Goal: Check status: Check status

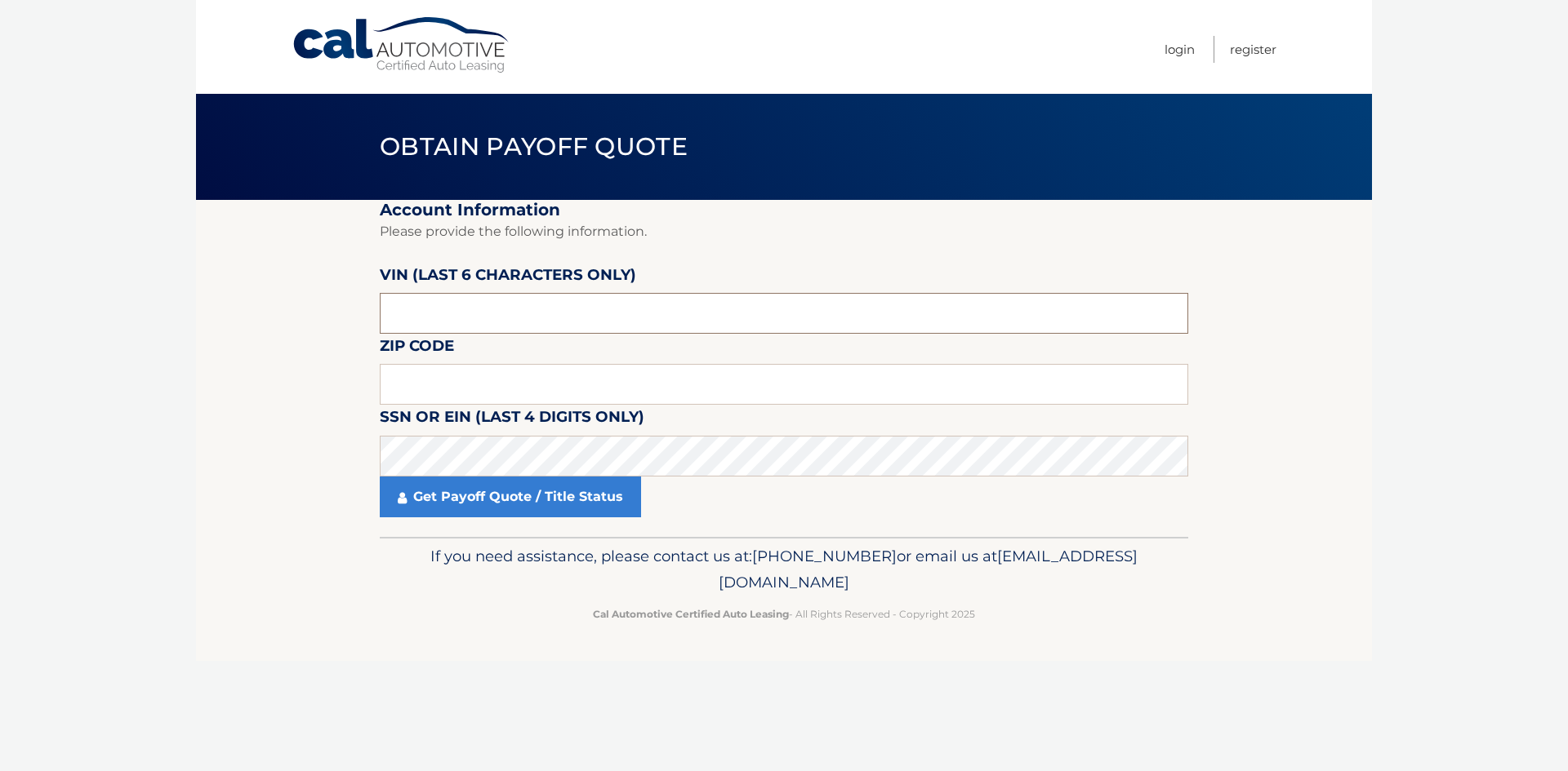
drag, startPoint x: 393, startPoint y: 303, endPoint x: 370, endPoint y: 300, distance: 23.2
click at [370, 300] on section "Account Information Please provide the following information. [PERSON_NAME] (la…" at bounding box center [784, 369] width 1176 height 337
click at [462, 317] on input "text" at bounding box center [784, 314] width 809 height 41
click at [462, 312] on input "text" at bounding box center [784, 314] width 809 height 41
click at [458, 384] on input "text" at bounding box center [784, 385] width 809 height 41
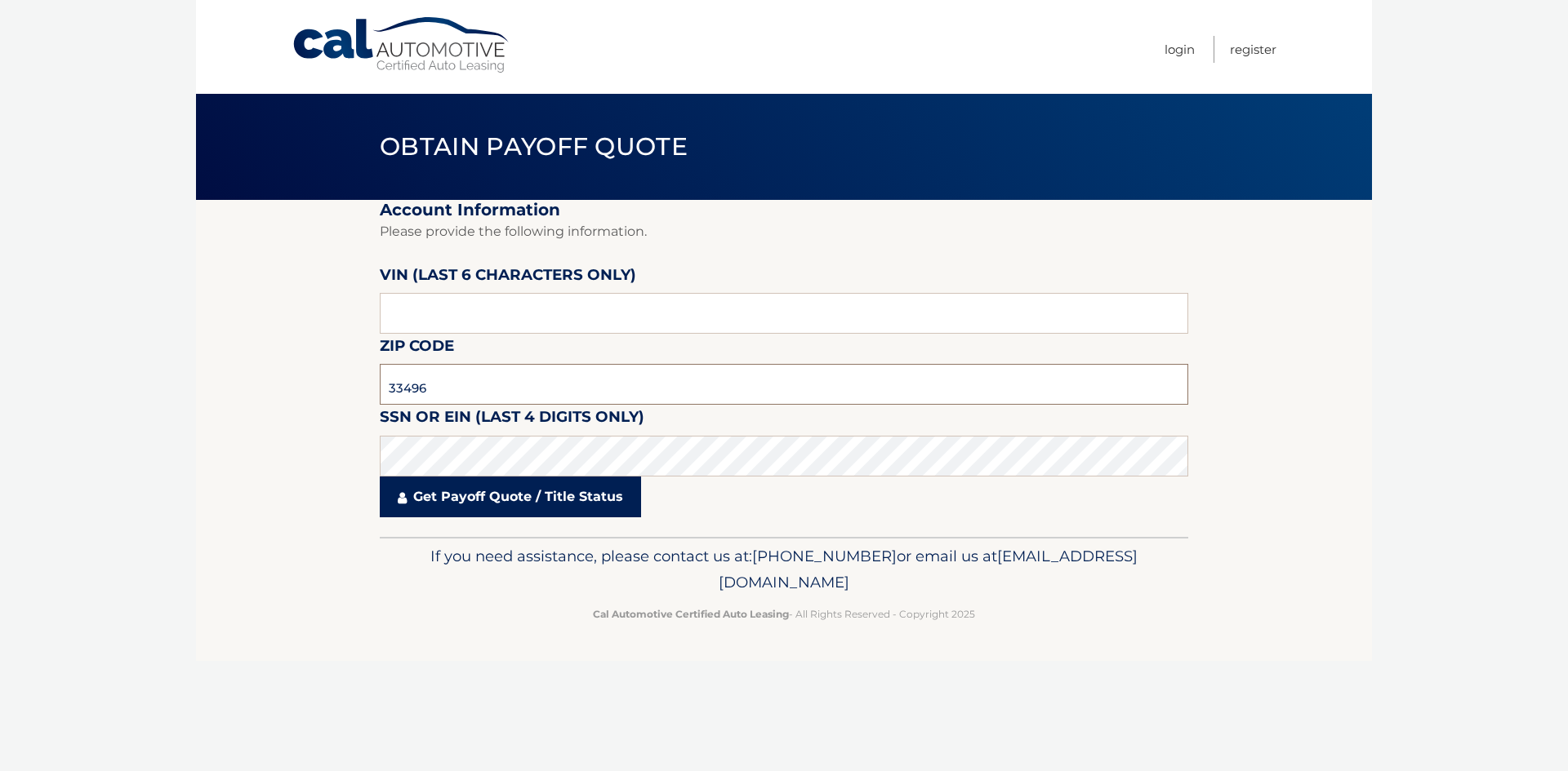
type input "33496"
click at [551, 488] on link "Get Payoff Quote / Title Status" at bounding box center [510, 497] width 261 height 41
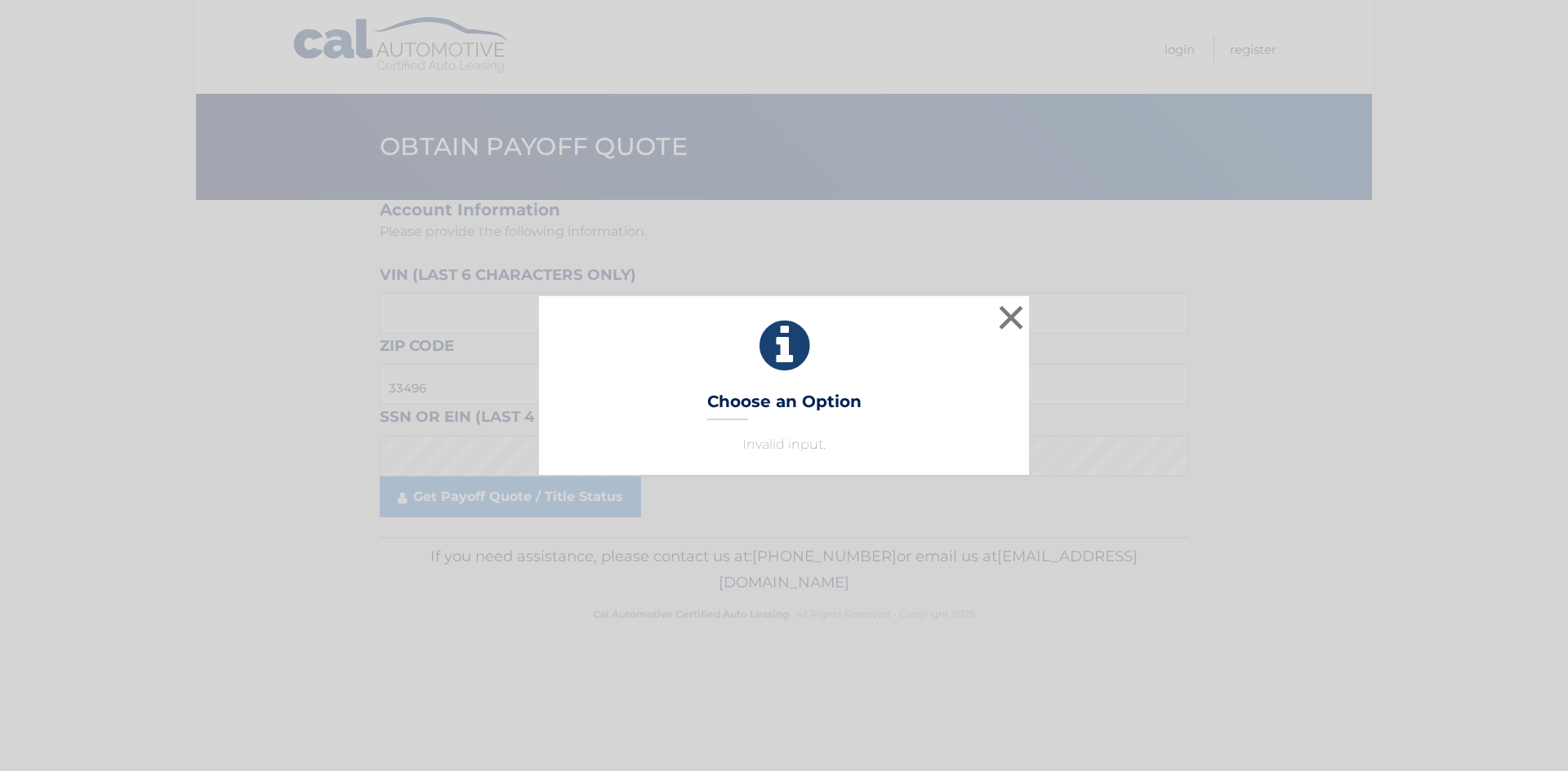
click at [457, 511] on div "× Choose an Option Invalid input. This is what you see on secong view Loading..." at bounding box center [784, 386] width 1568 height 771
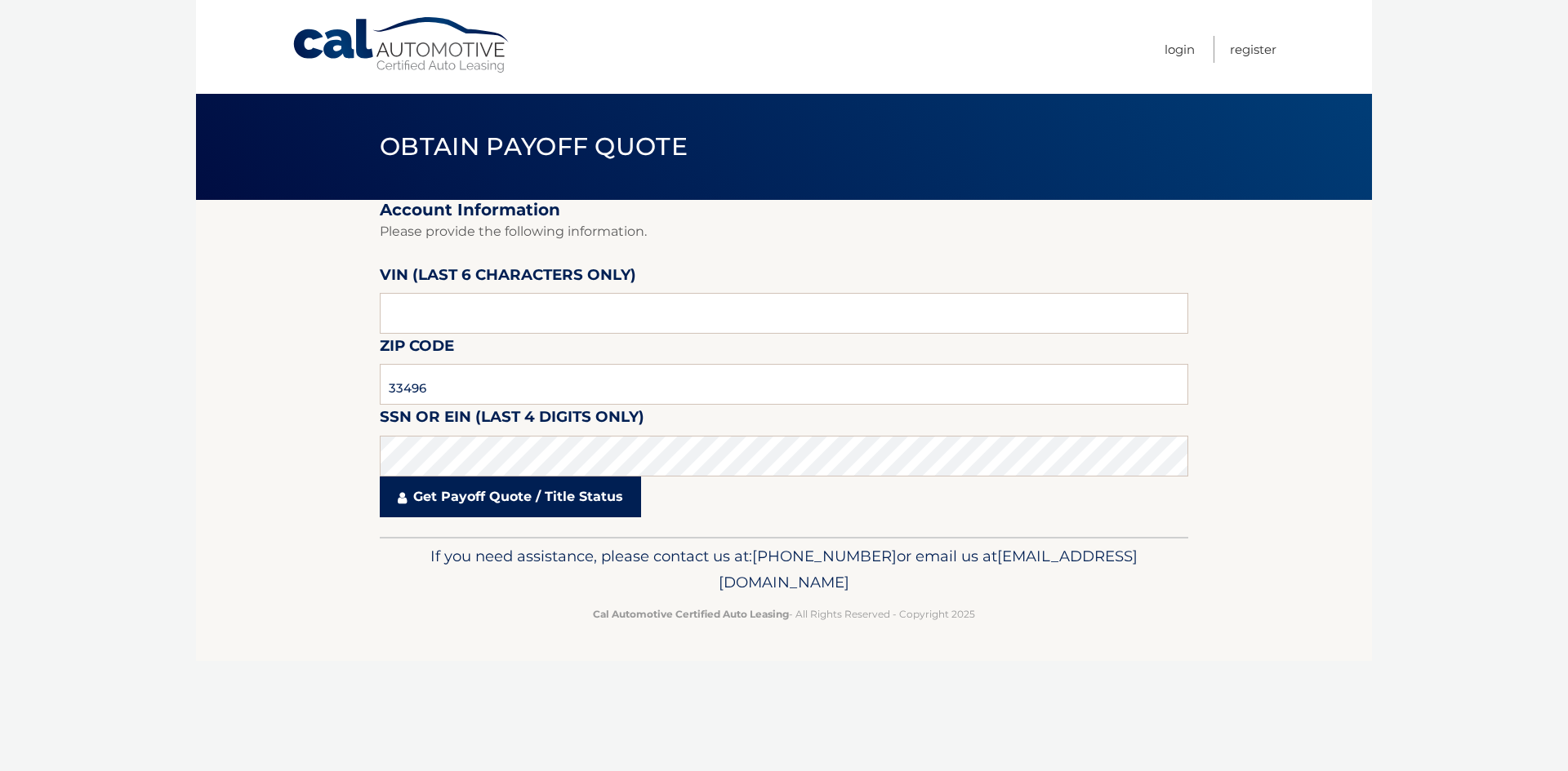
click at [456, 506] on link "Get Payoff Quote / Title Status" at bounding box center [510, 497] width 261 height 41
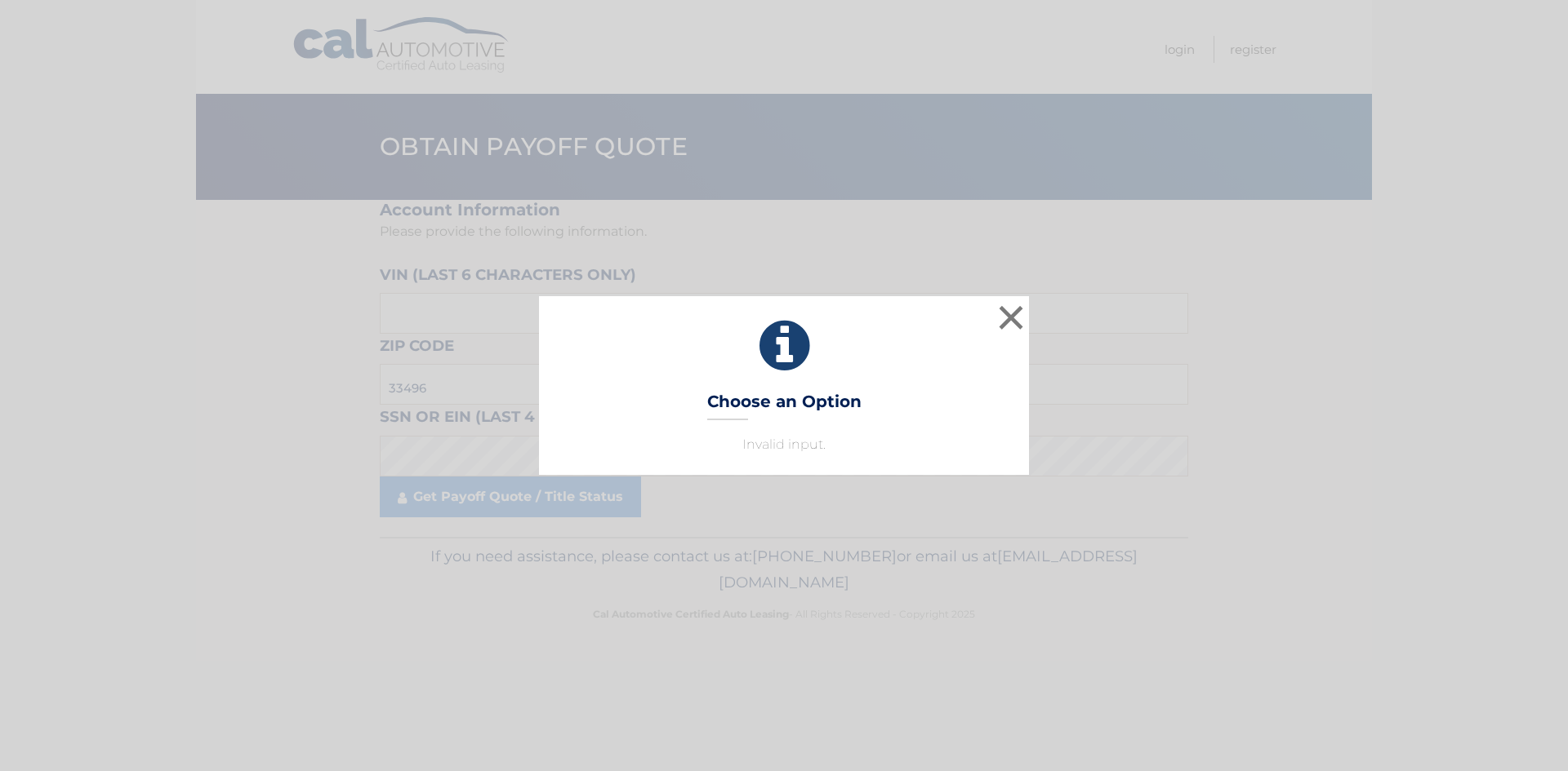
click at [392, 314] on div "× Choose an Option Invalid input. This is what you see on secong view" at bounding box center [784, 385] width 1555 height 178
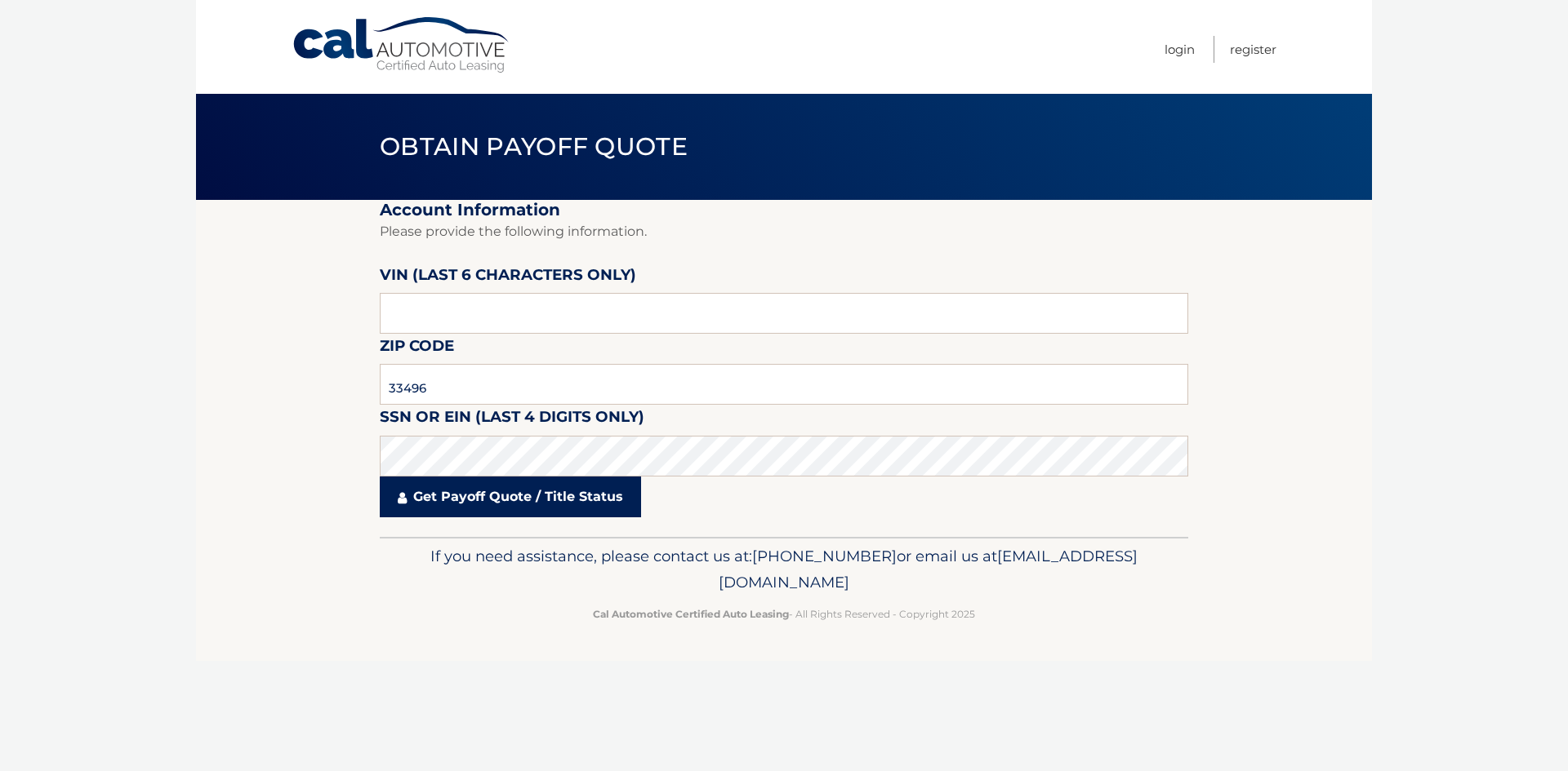
click at [599, 477] on link "Get Payoff Quote / Title Status" at bounding box center [510, 497] width 261 height 41
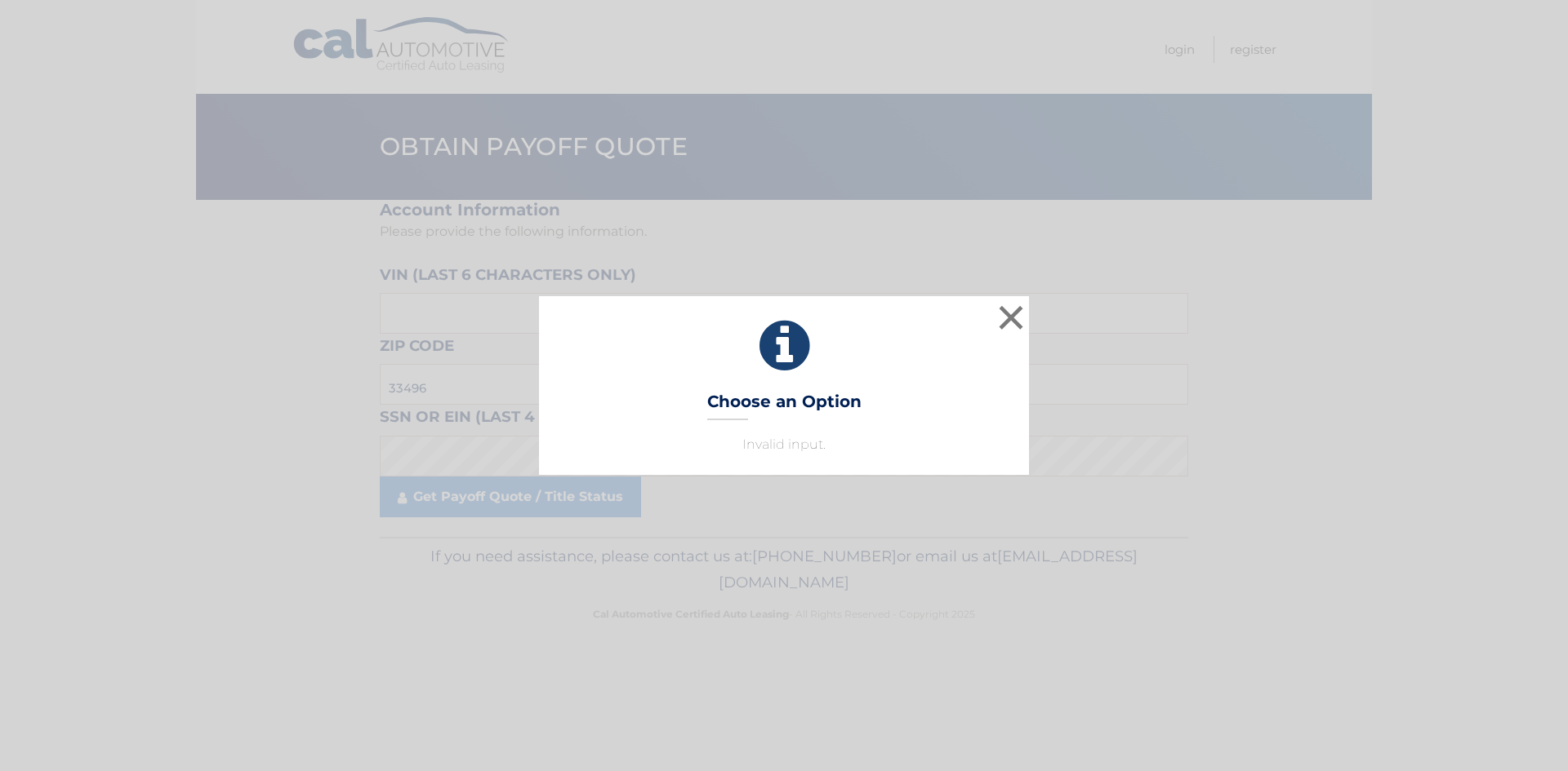
click at [670, 407] on div "× Choose an Option Invalid input. This is what you see on secong view" at bounding box center [784, 385] width 490 height 178
click at [485, 443] on div "× Choose an Option Invalid input. This is what you see on secong view" at bounding box center [784, 385] width 1555 height 178
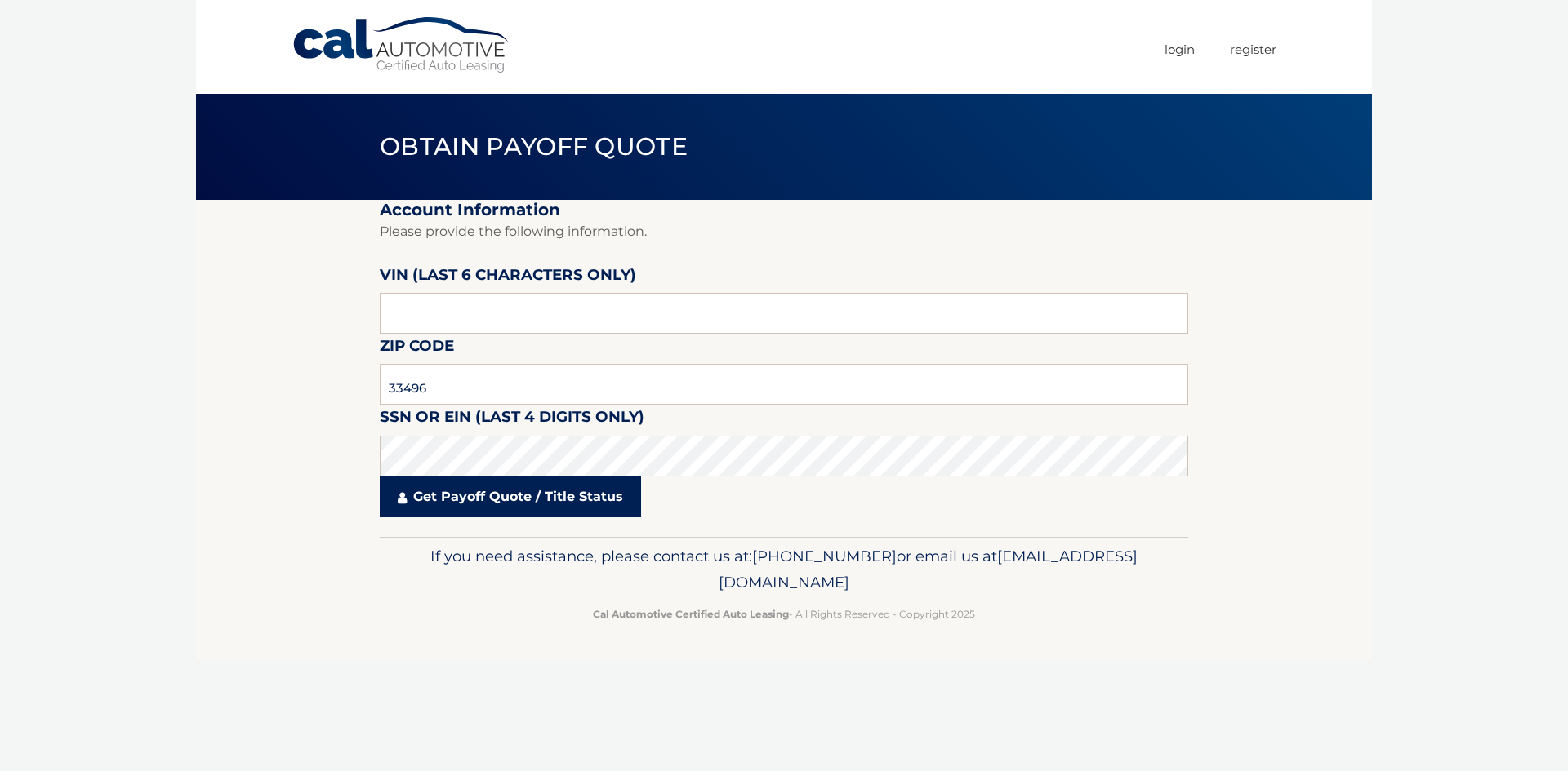
click at [476, 492] on link "Get Payoff Quote / Title Status" at bounding box center [510, 497] width 261 height 41
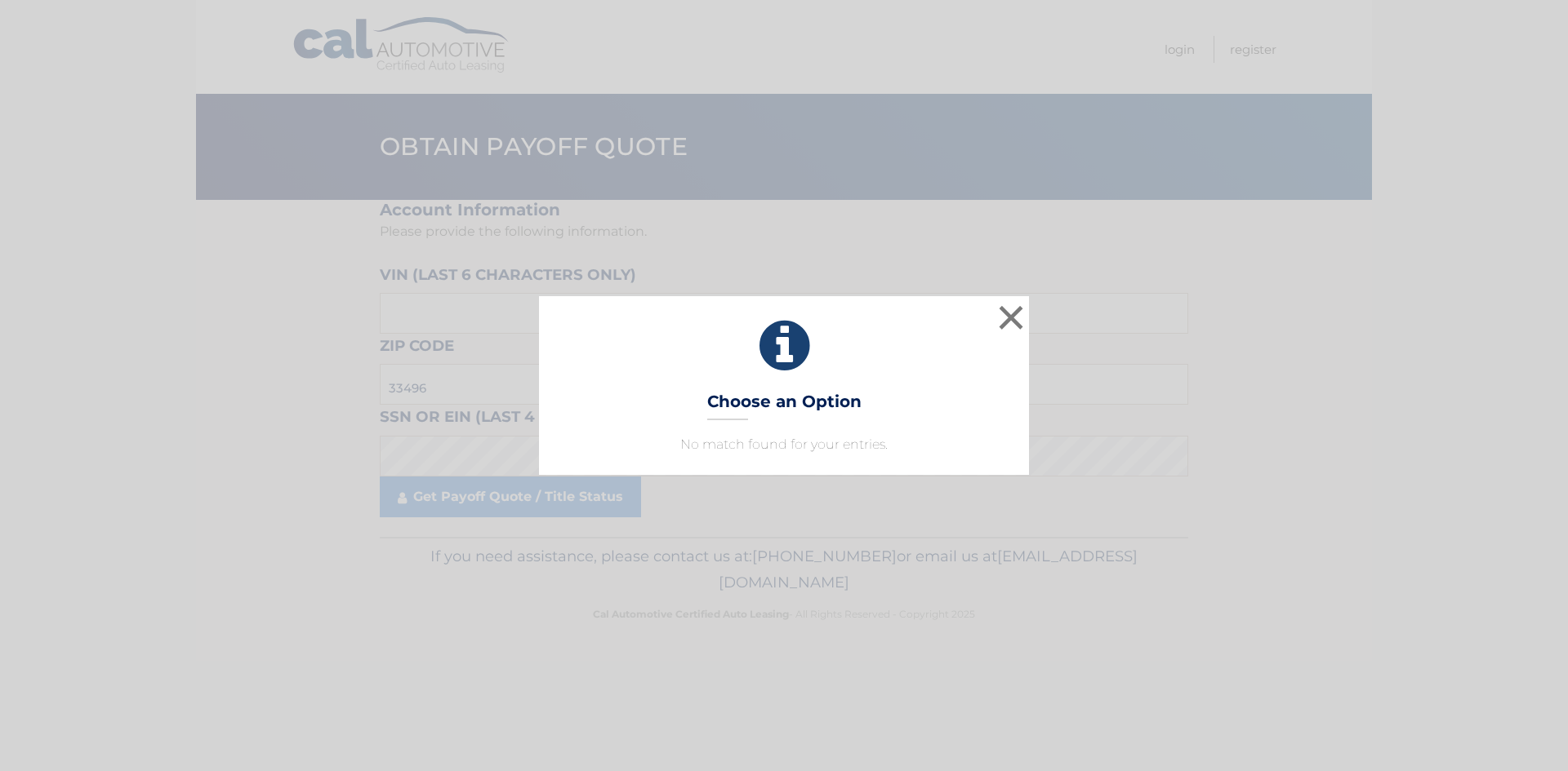
click at [822, 412] on h3 "Choose an Option" at bounding box center [784, 406] width 155 height 29
click at [1014, 322] on button "×" at bounding box center [1010, 317] width 33 height 33
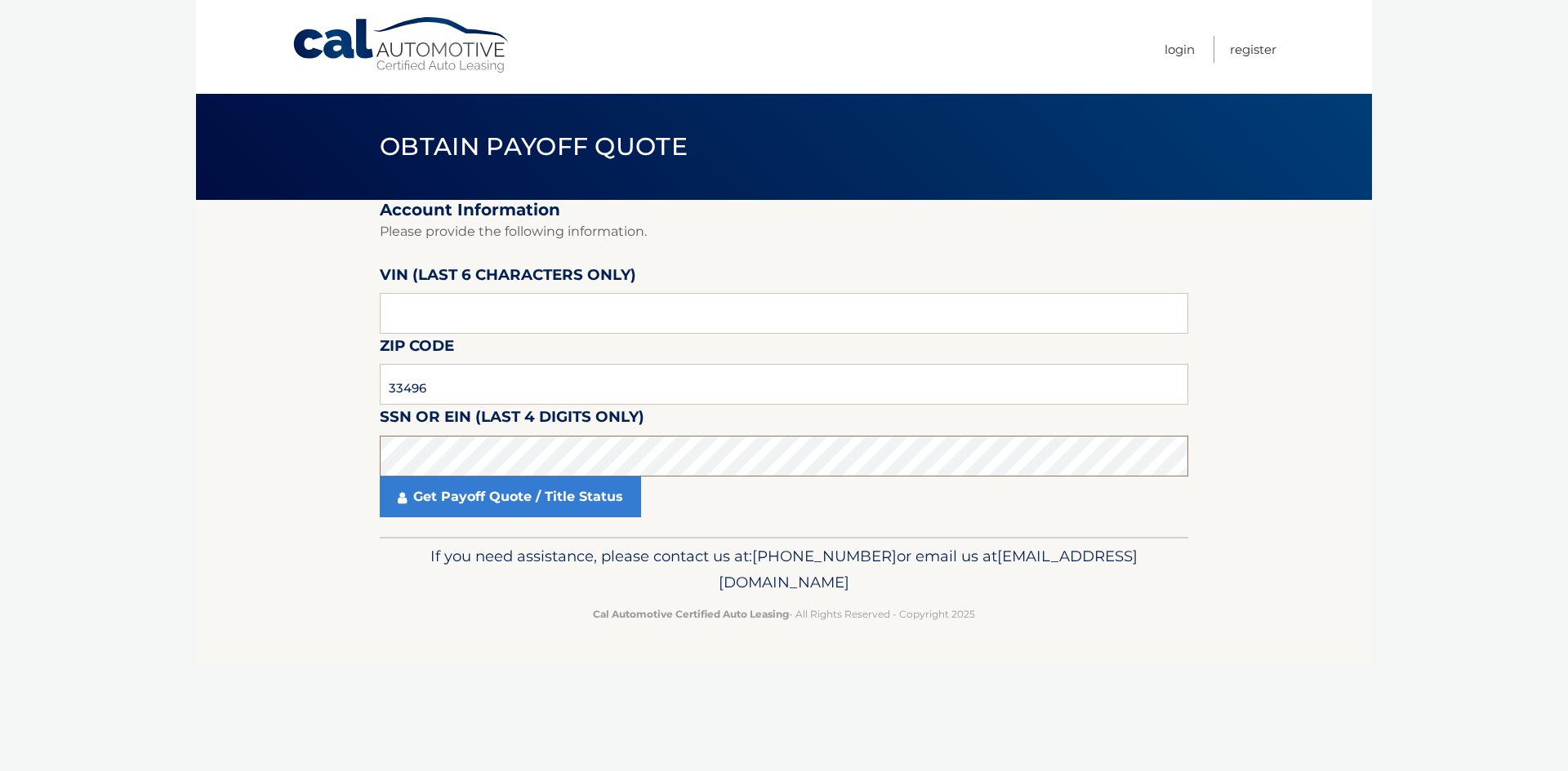
click at [161, 472] on body "Cal Automotive Menu Login Register Obtain Payoff Quote" at bounding box center [784, 386] width 1568 height 771
